Goal: Task Accomplishment & Management: Manage account settings

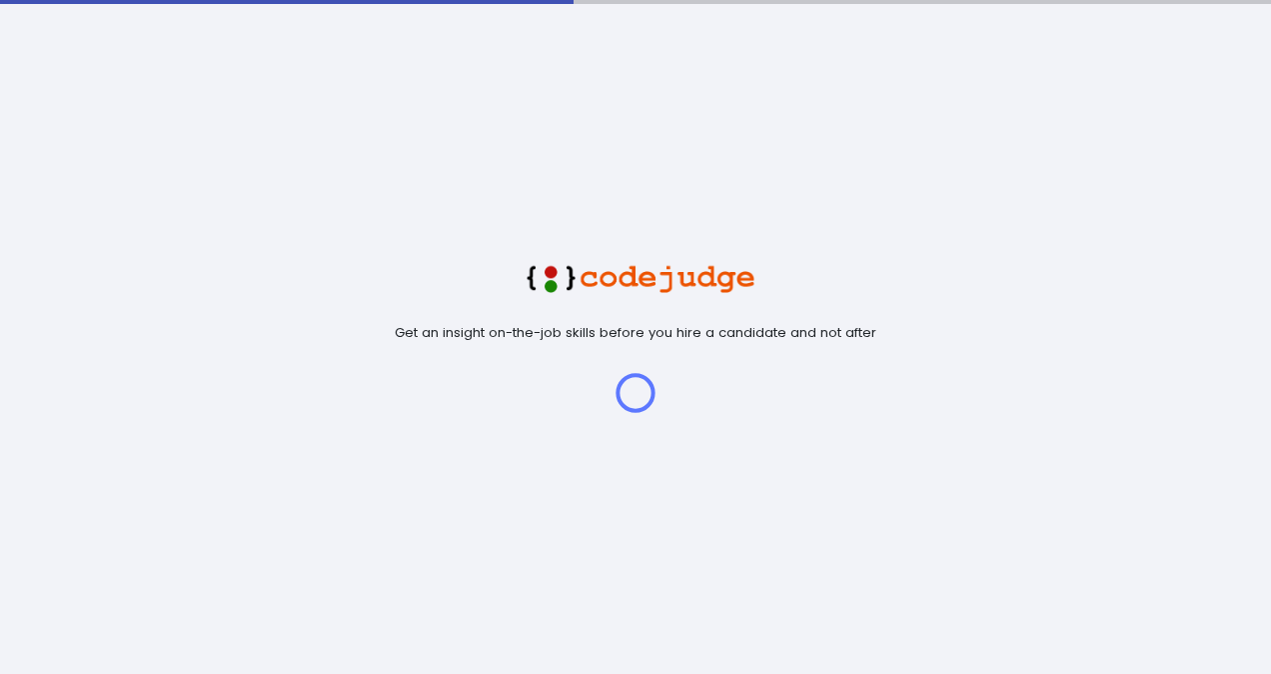
click at [451, 169] on div "Get an insight on-the-job skills before you hire a candidate and not after" at bounding box center [635, 337] width 1271 height 674
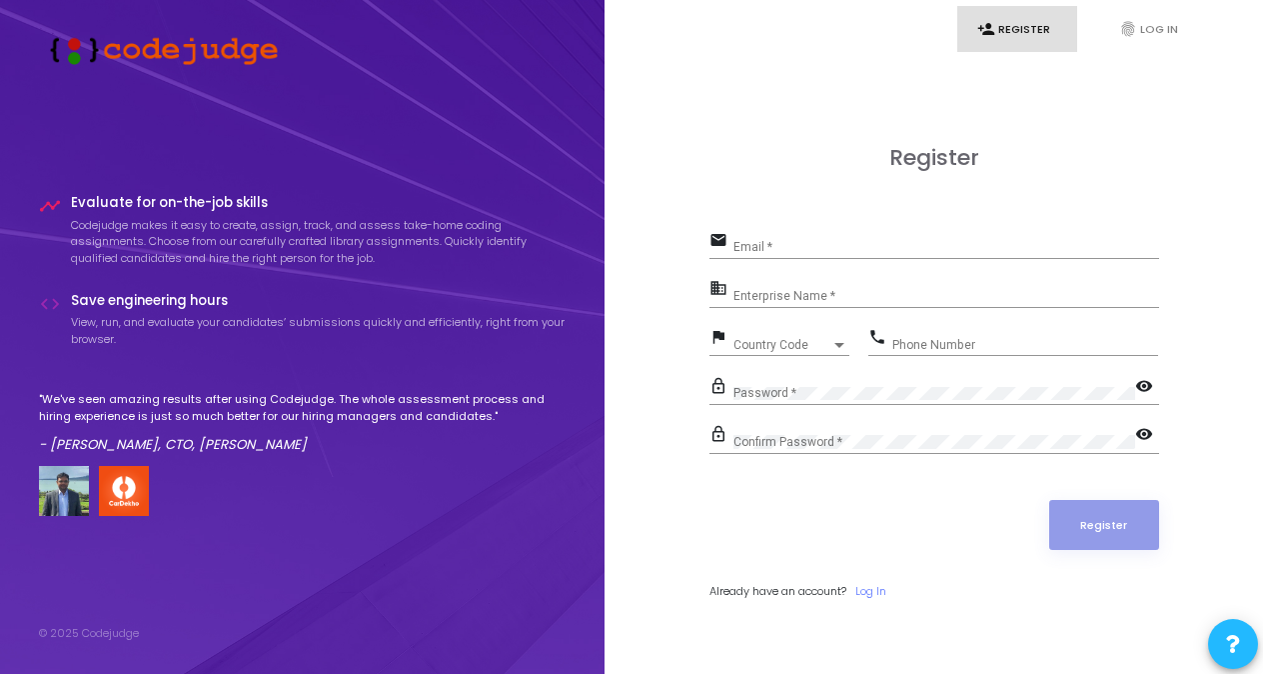
click at [913, 243] on input "Email *" at bounding box center [947, 247] width 426 height 14
type input "Shilpakgowda1993@gmail.com"
click at [790, 300] on input "Enterprise Name *" at bounding box center [947, 296] width 426 height 14
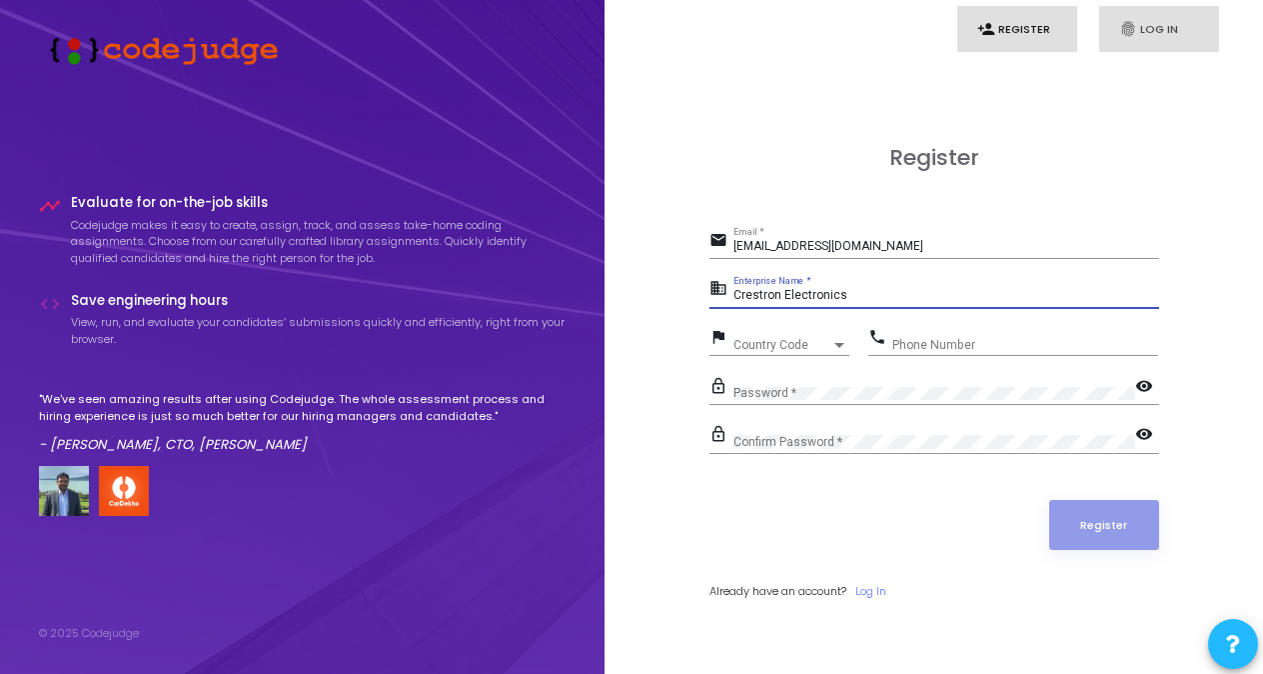
type input "Crestron Electronics"
click at [1157, 19] on link "fingerprint Log In" at bounding box center [1159, 29] width 120 height 47
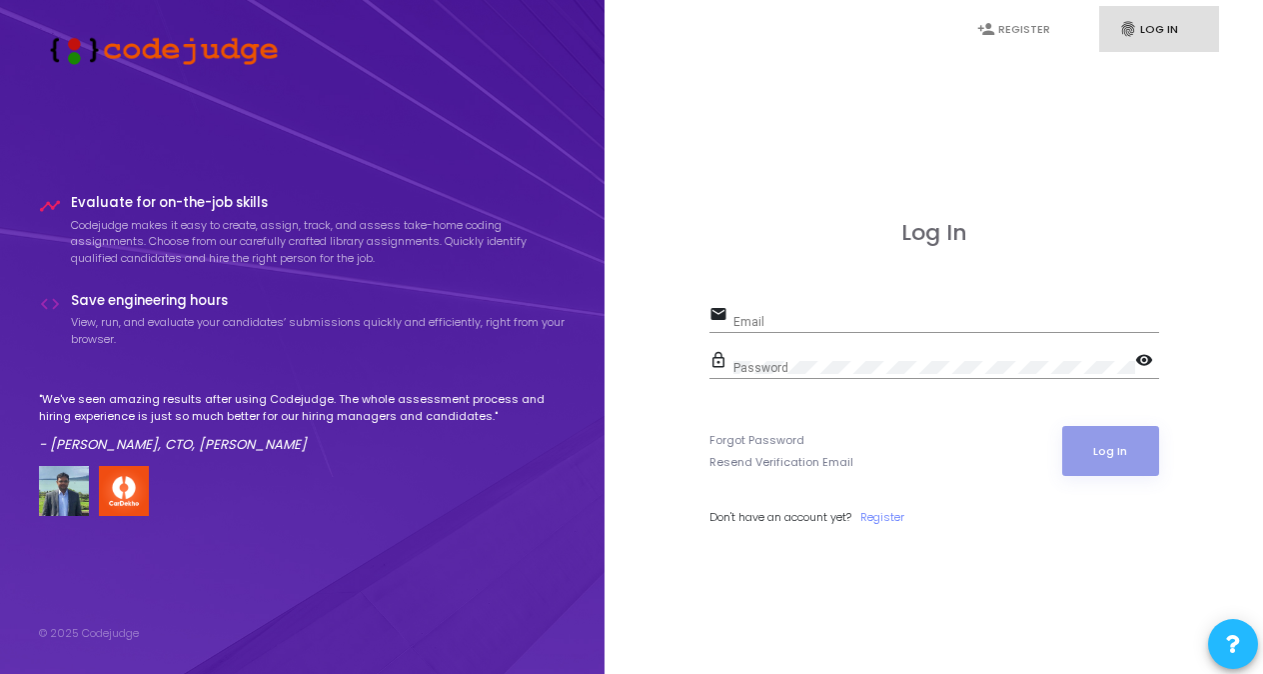
click at [828, 308] on div "Email" at bounding box center [947, 317] width 426 height 31
click at [818, 315] on input "Email" at bounding box center [947, 322] width 426 height 14
type input "shilpa.gowda@crestron.com"
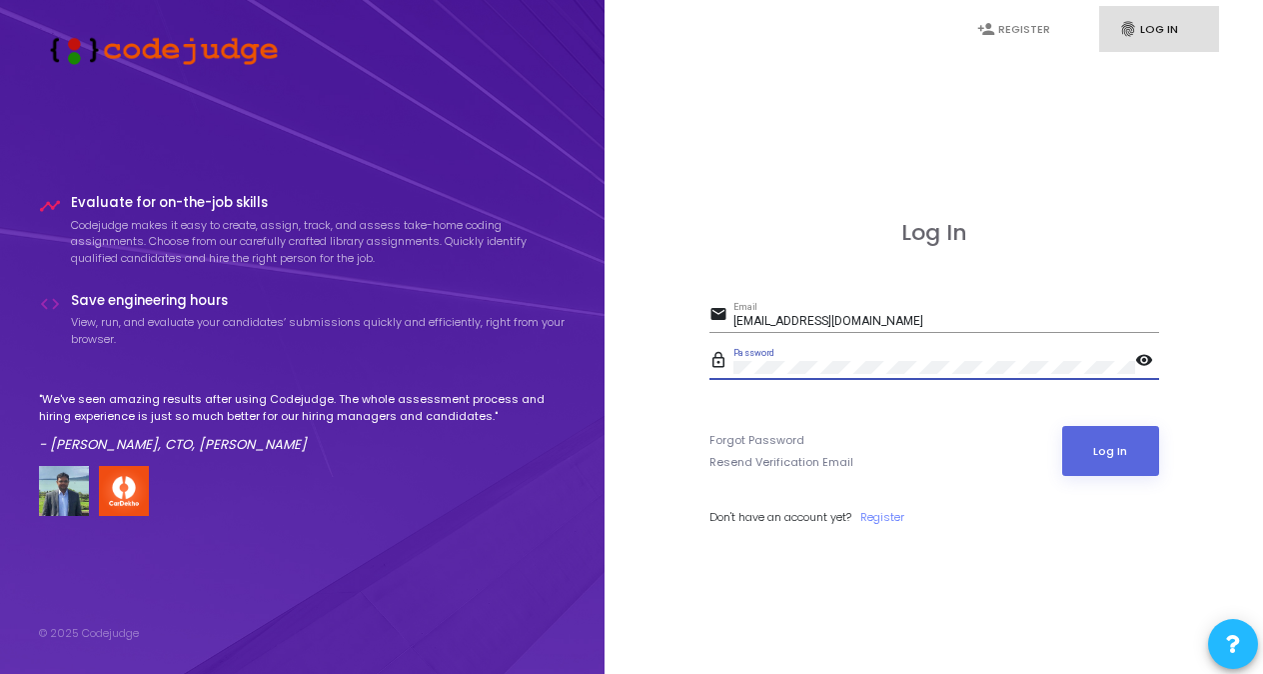
click at [1143, 359] on mat-icon "visibility" at bounding box center [1147, 362] width 24 height 24
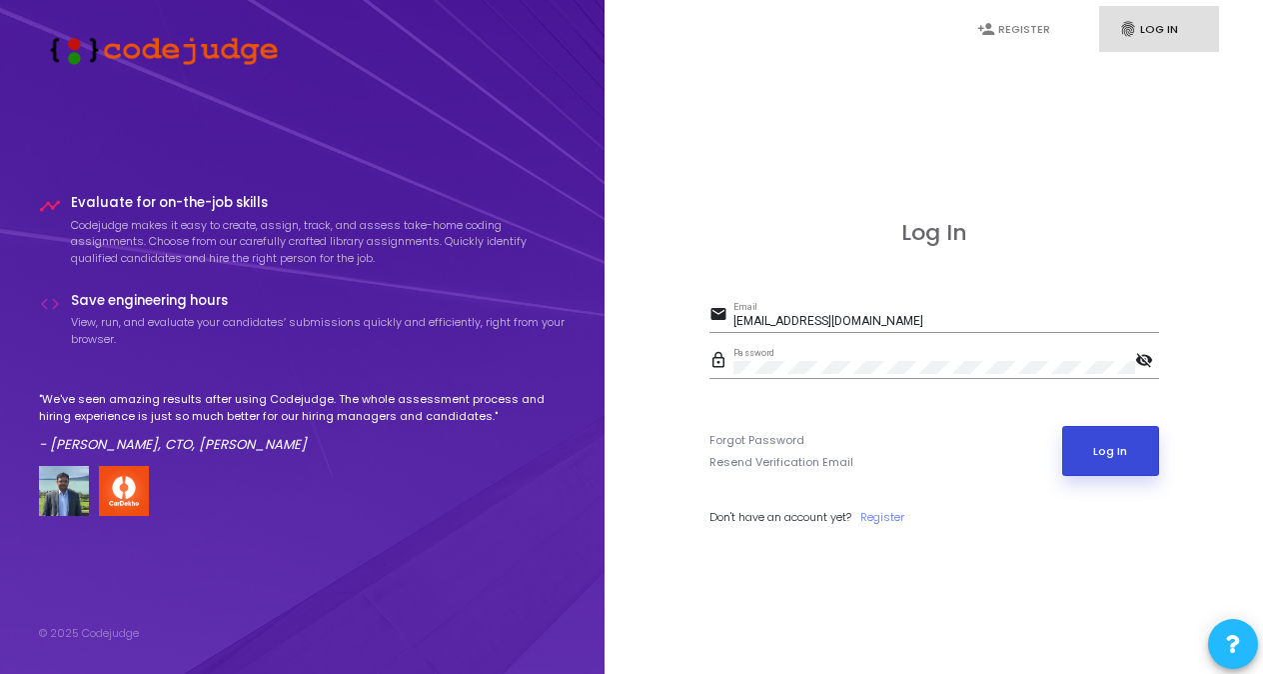
click at [1124, 455] on button "Log In" at bounding box center [1110, 451] width 97 height 50
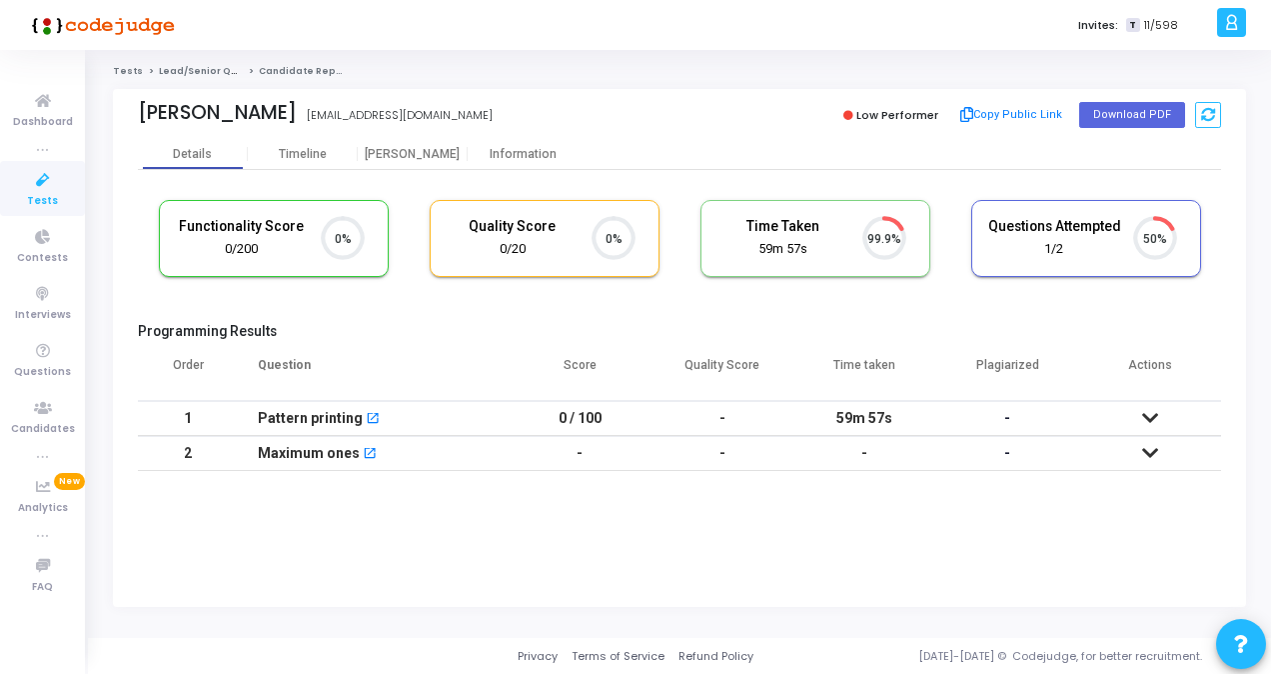
scroll to position [42, 50]
click at [50, 186] on icon at bounding box center [43, 180] width 42 height 25
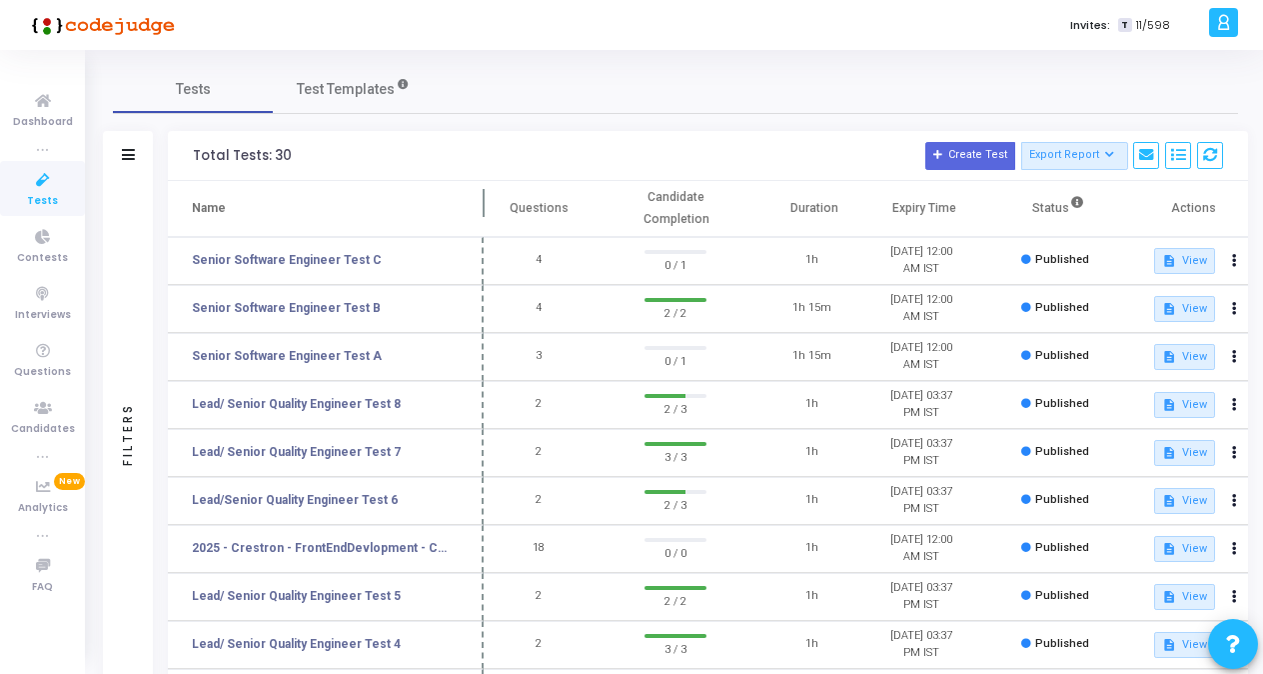
drag, startPoint x: 389, startPoint y: 210, endPoint x: 500, endPoint y: 205, distance: 111.1
click at [494, 205] on span at bounding box center [484, 208] width 20 height 55
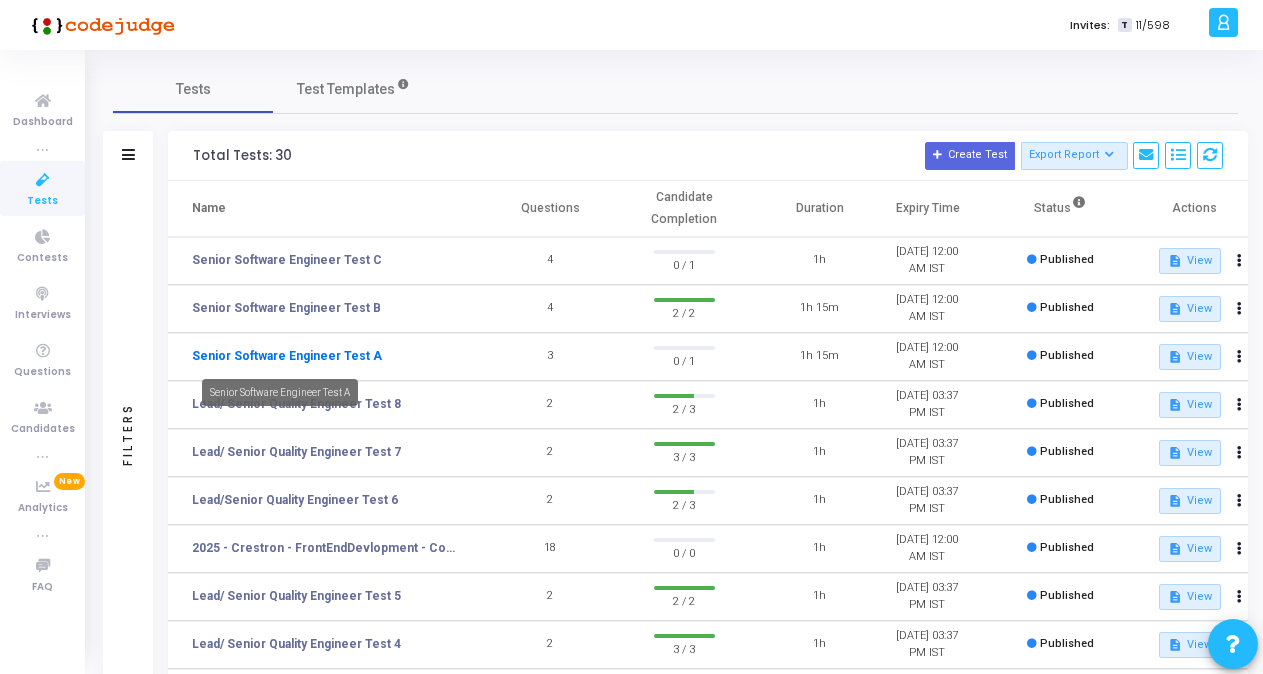
click at [341, 363] on link "Senior Software Engineer Test A" at bounding box center [287, 356] width 190 height 18
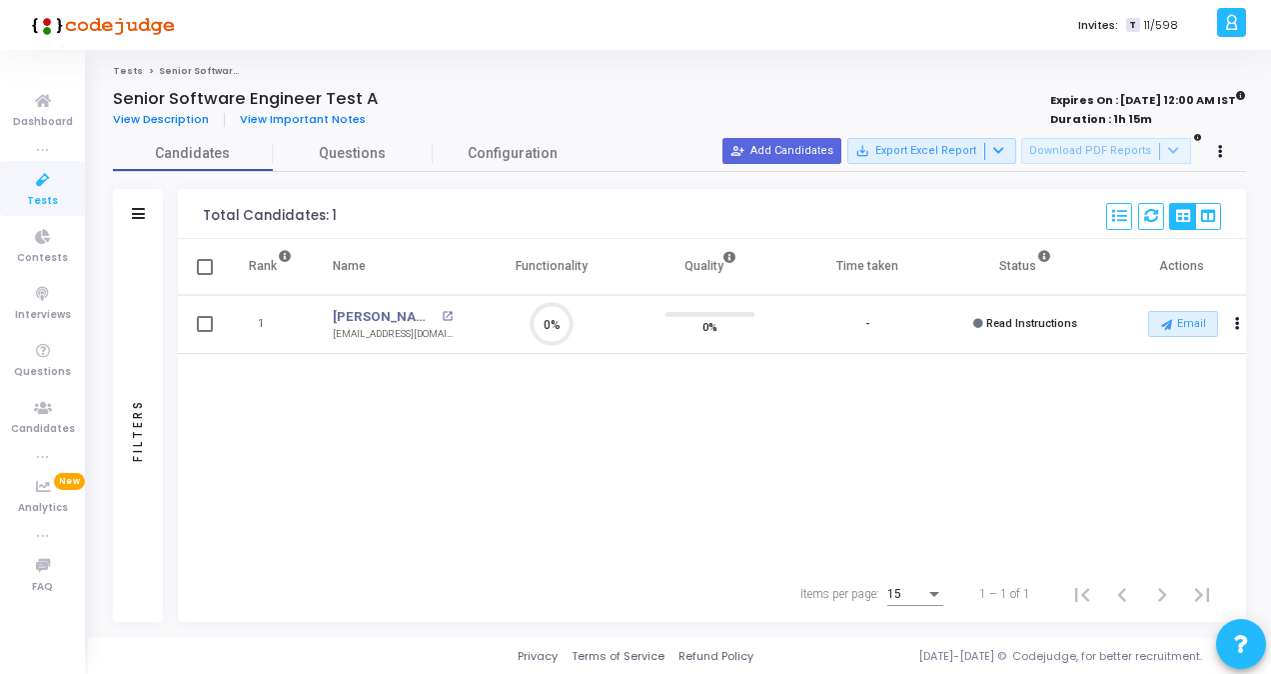
scroll to position [42, 50]
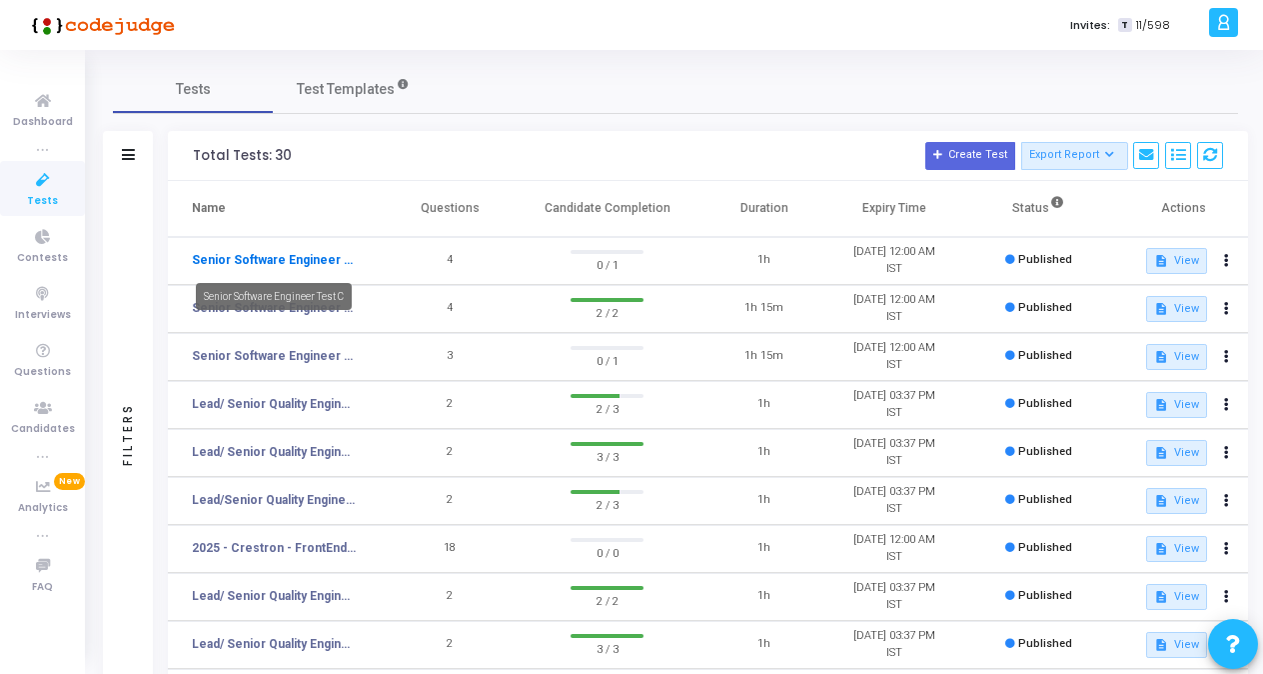
click at [280, 258] on link "Senior Software Engineer Test C" at bounding box center [274, 260] width 164 height 18
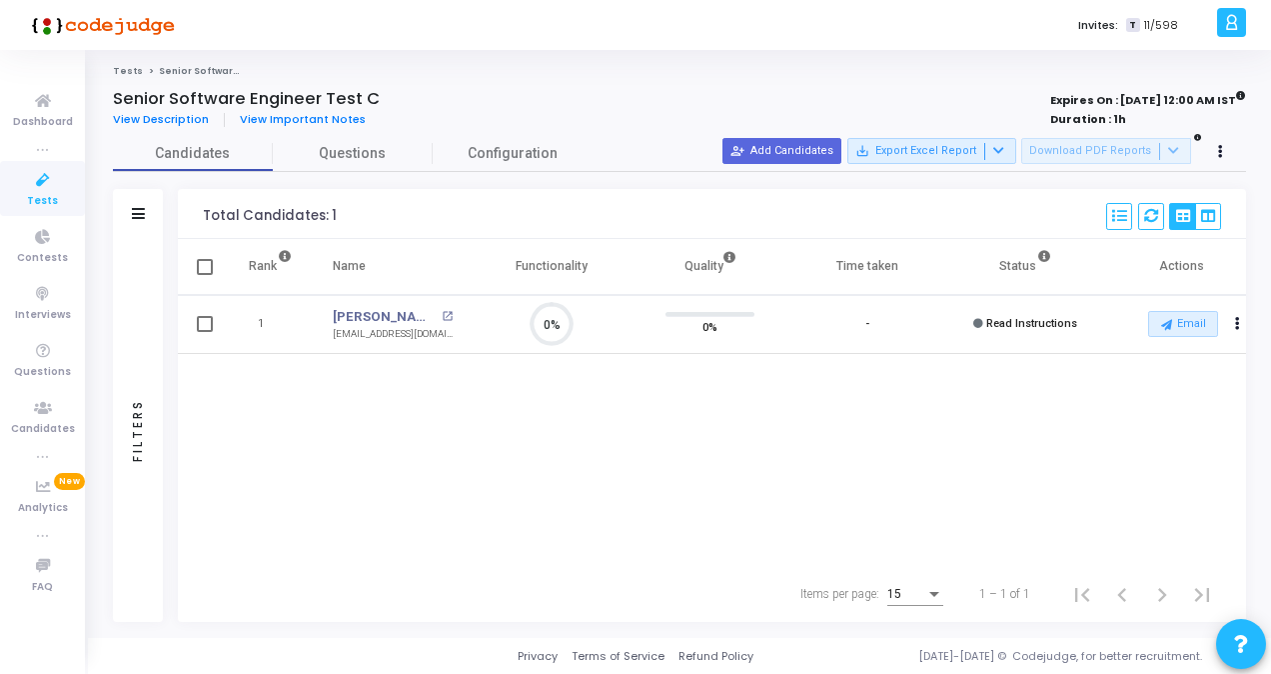
scroll to position [42, 50]
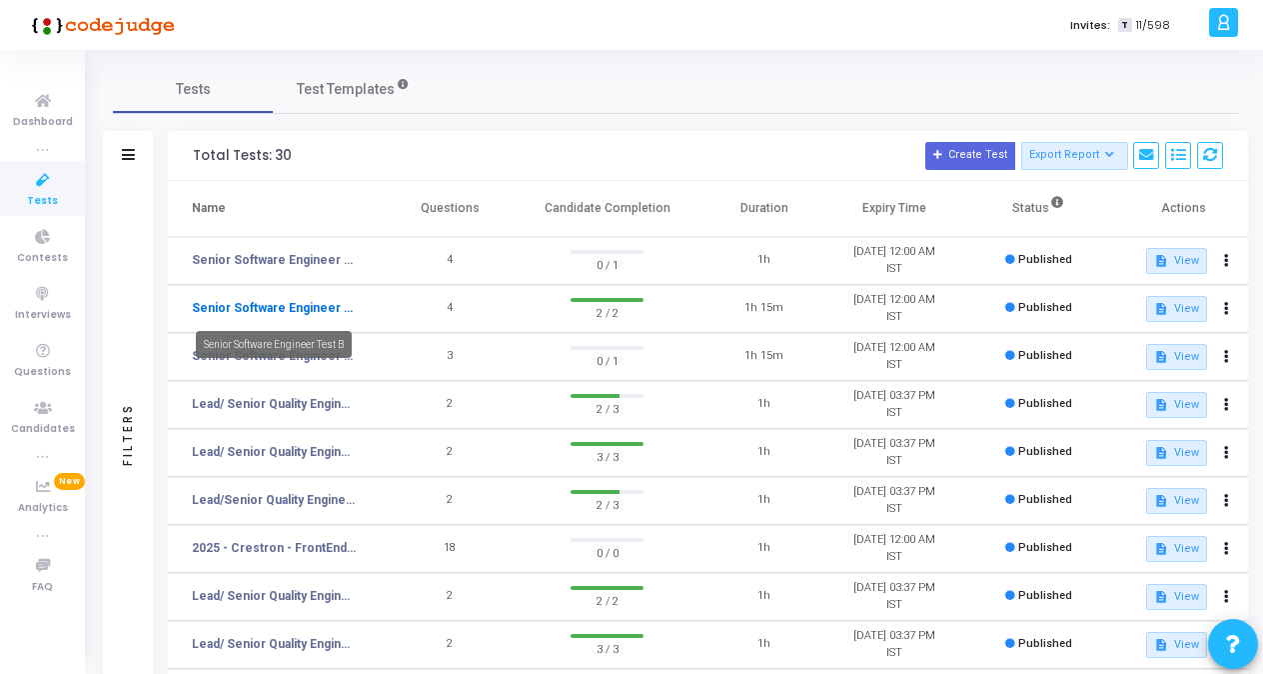
click at [282, 310] on link "Senior Software Engineer Test B" at bounding box center [274, 308] width 164 height 18
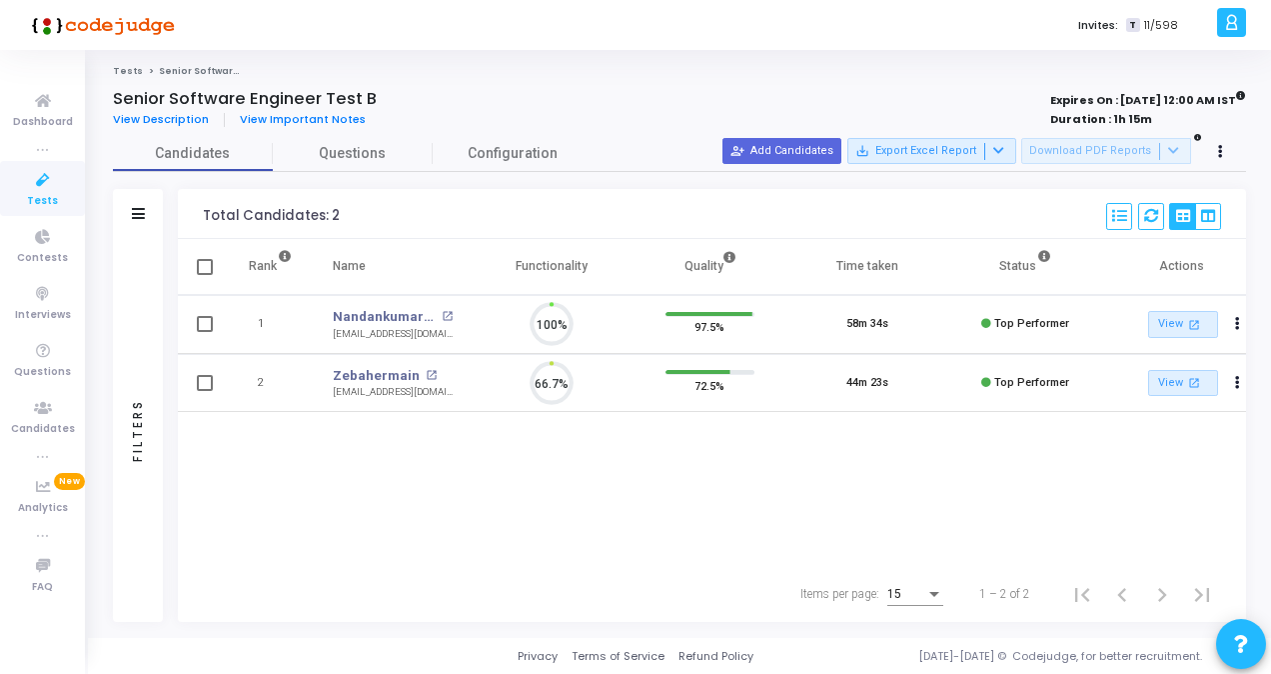
scroll to position [42, 50]
click at [702, 444] on div "Rank Name Functionality Quality Time taken Status Actions 1 Nandankumar A C ope…" at bounding box center [712, 402] width 1068 height 327
